Goal: Task Accomplishment & Management: Use online tool/utility

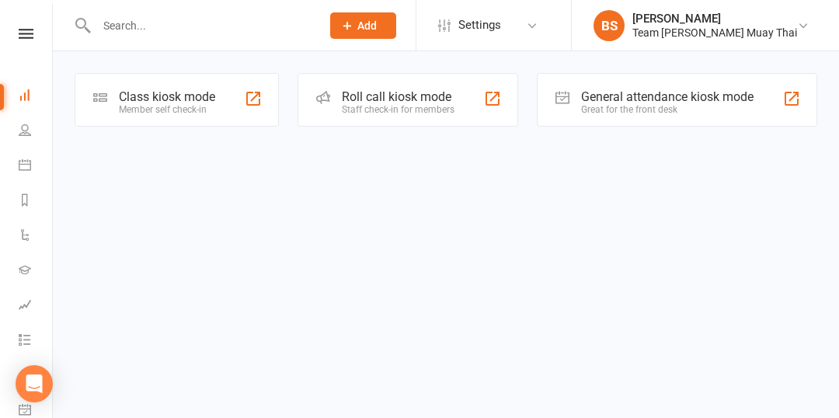
click at [180, 99] on div "Class kiosk mode" at bounding box center [167, 96] width 96 height 15
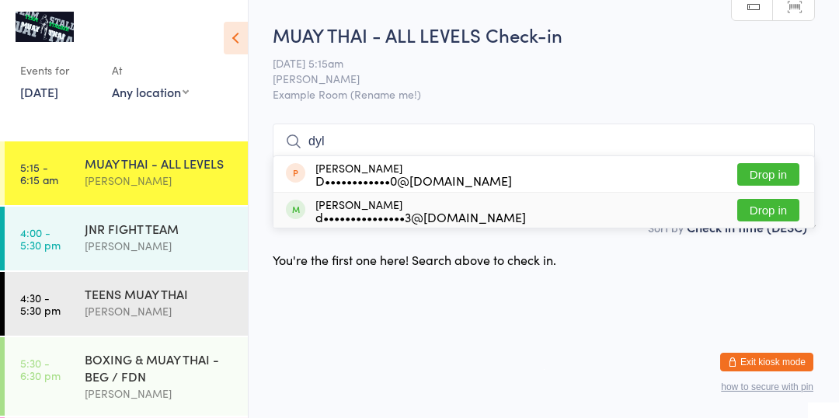
type input "dyl"
click at [767, 217] on button "Drop in" at bounding box center [768, 210] width 62 height 23
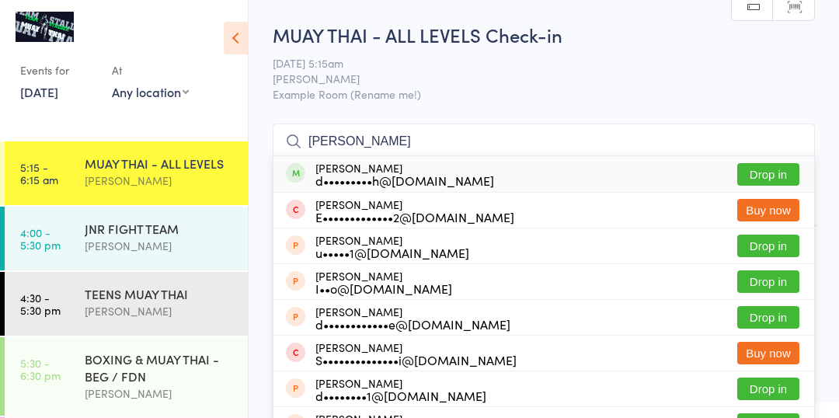
type input "[PERSON_NAME]"
click at [412, 174] on div "d•••••••••h@[DOMAIN_NAME]" at bounding box center [404, 180] width 179 height 12
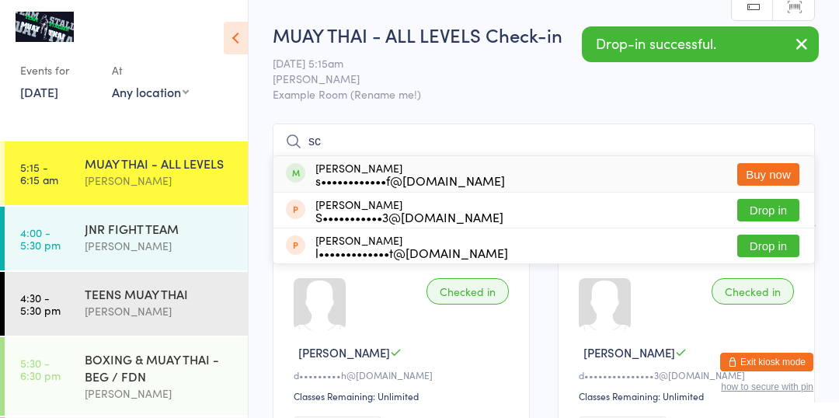
type input "s"
